Goal: Answer question/provide support

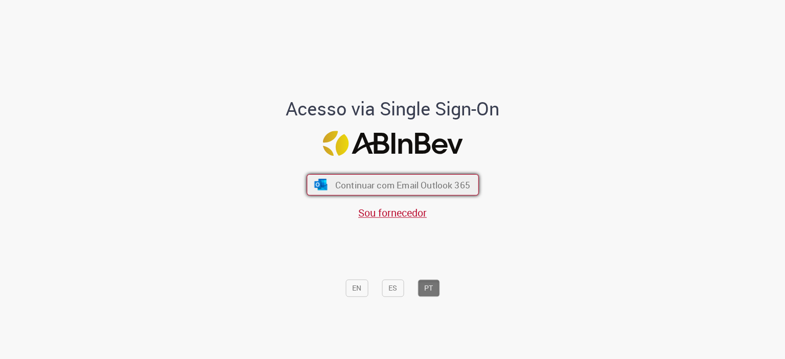
click at [347, 185] on span "Continuar com Email Outlook 365" at bounding box center [402, 185] width 135 height 12
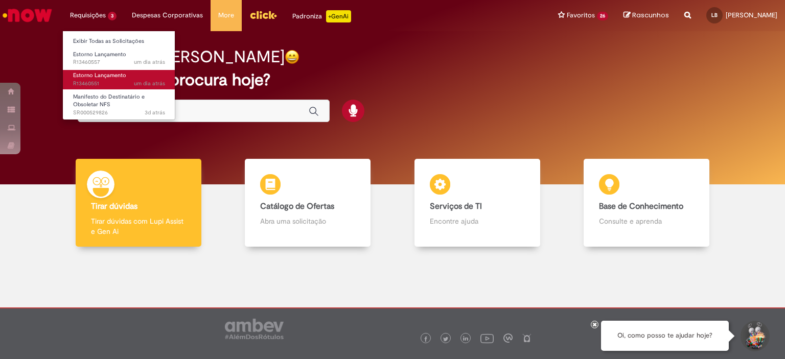
click at [106, 82] on span "um dia atrás um dia atrás R13460551" at bounding box center [119, 84] width 92 height 8
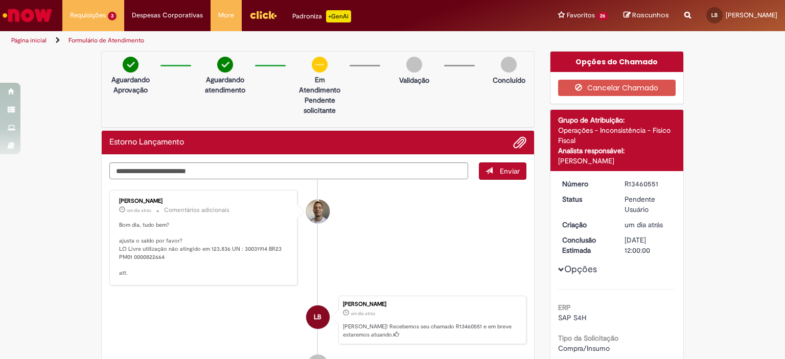
click at [250, 249] on p "Bom dia, tudo bem? ajusta o saldo por favor? LO Livre utilização não atingido e…" at bounding box center [204, 249] width 170 height 56
copy p "30031914"
click at [411, 232] on li "[PERSON_NAME] um dia atrás um dia atrás Comentários adicionais Bom dia, tudo be…" at bounding box center [317, 238] width 417 height 96
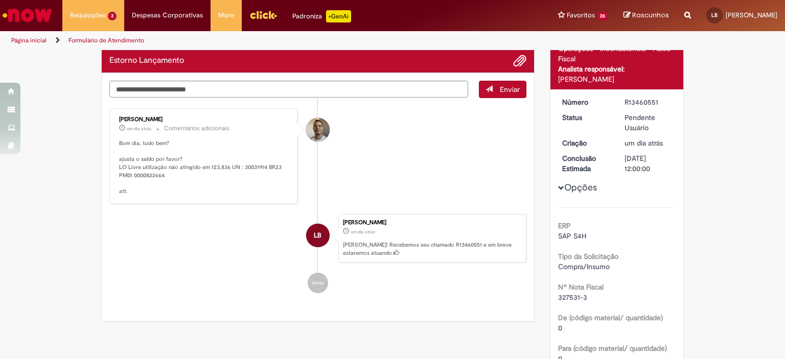
scroll to position [61, 0]
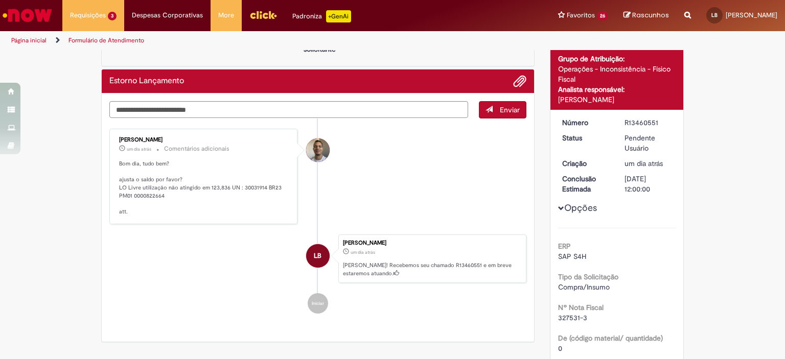
click at [566, 315] on span "327531-3" at bounding box center [572, 317] width 29 height 9
copy span "327531"
click at [513, 84] on span "Adicionar anexos" at bounding box center [519, 82] width 12 height 12
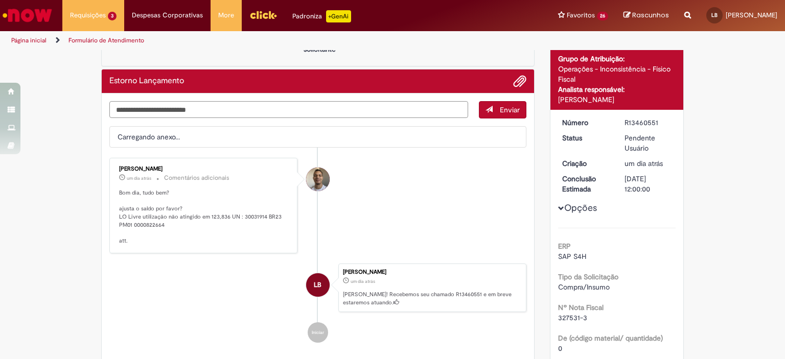
click at [196, 109] on textarea "Digite sua mensagem aqui..." at bounding box center [288, 109] width 359 height 17
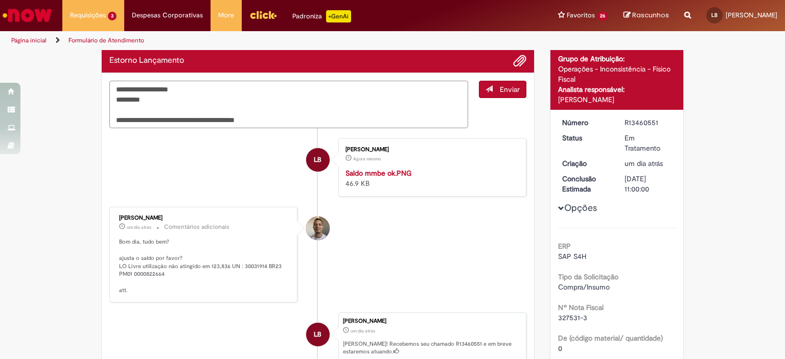
type textarea "**********"
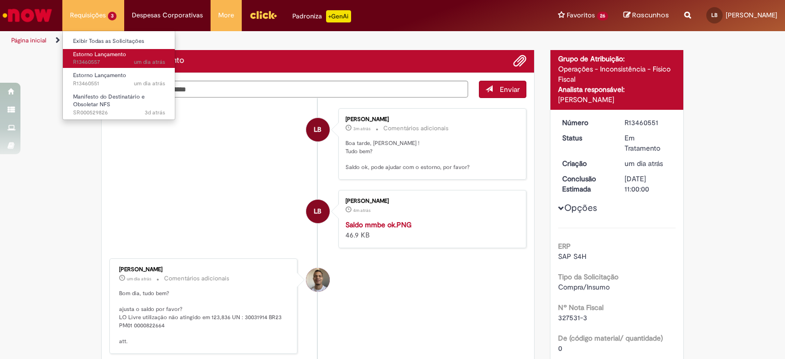
click at [103, 51] on span "Estorno Lançamento" at bounding box center [99, 55] width 53 height 8
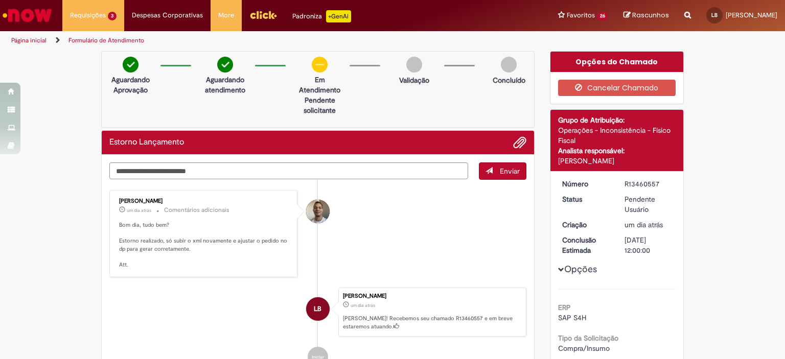
click at [641, 300] on div "ERP SAP S4H" at bounding box center [617, 311] width 118 height 23
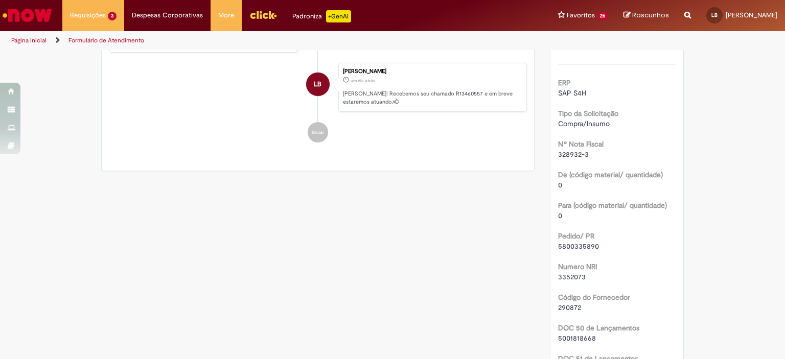
scroll to position [245, 0]
